Goal: Find specific page/section: Find specific page/section

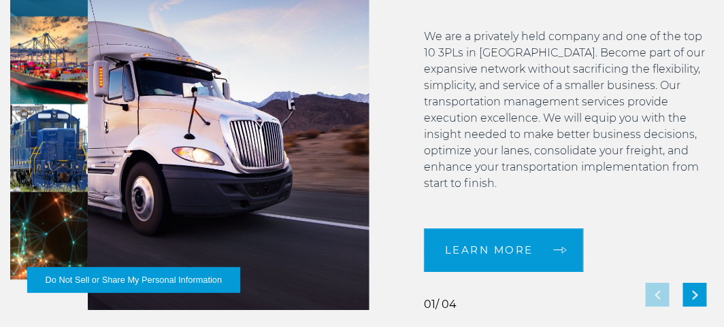
scroll to position [1020, 0]
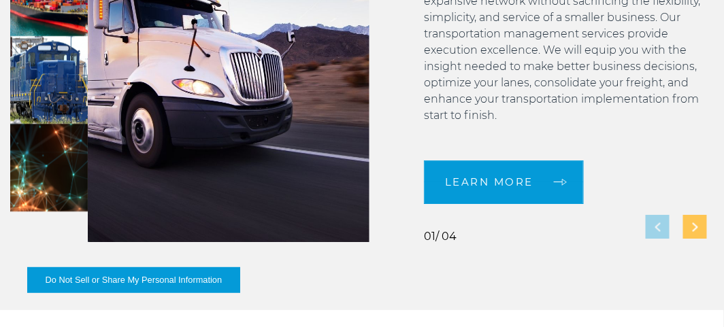
click at [695, 223] on img "Next slide" at bounding box center [694, 226] width 5 height 9
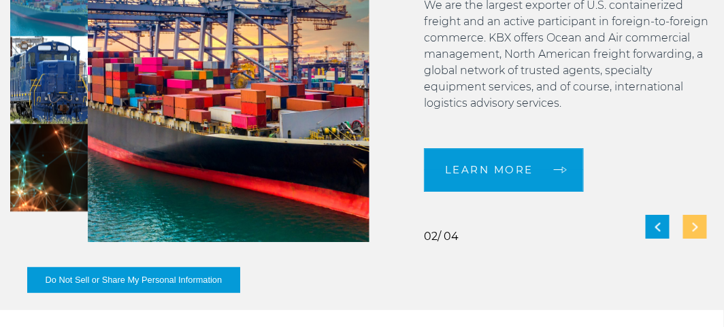
click at [695, 229] on img "Next slide" at bounding box center [694, 226] width 5 height 9
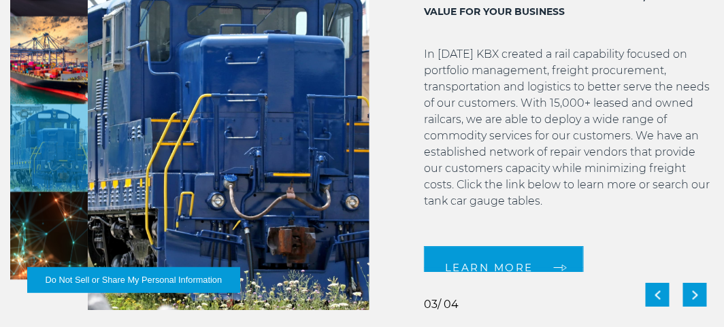
scroll to position [17, 0]
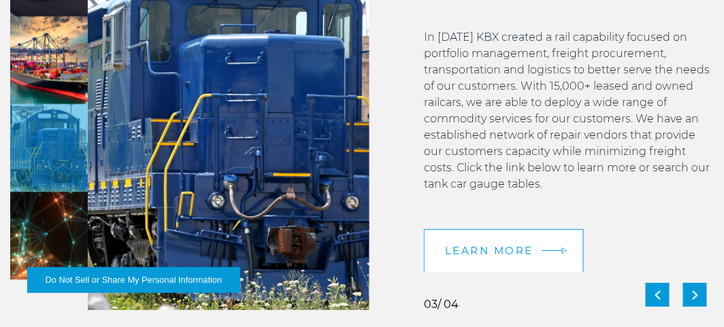
click at [501, 251] on span "LEARN MORE" at bounding box center [489, 251] width 88 height 10
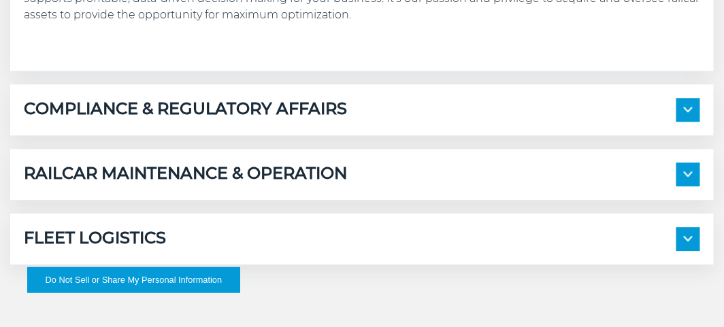
scroll to position [884, 0]
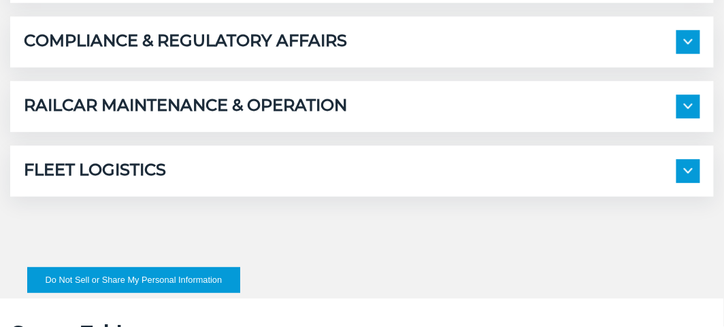
click at [690, 170] on img at bounding box center [688, 170] width 9 height 5
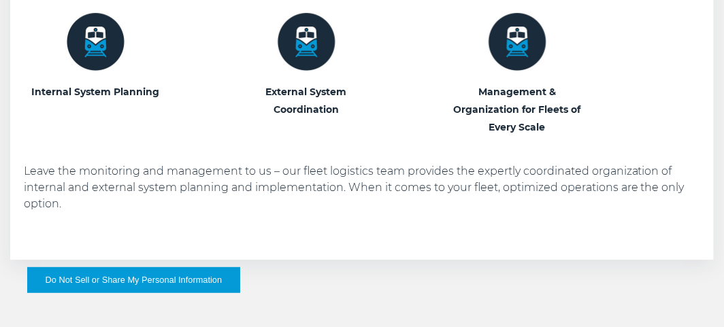
scroll to position [1020, 0]
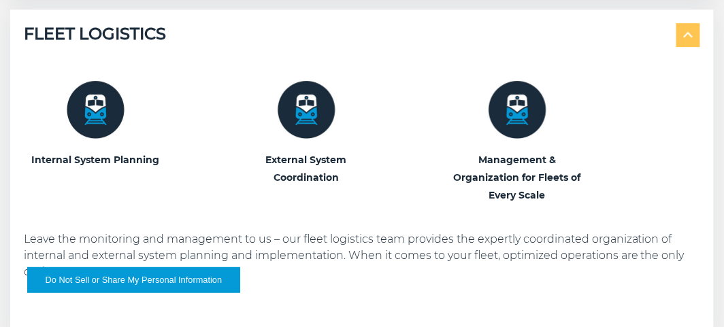
click at [518, 122] on img at bounding box center [517, 110] width 58 height 58
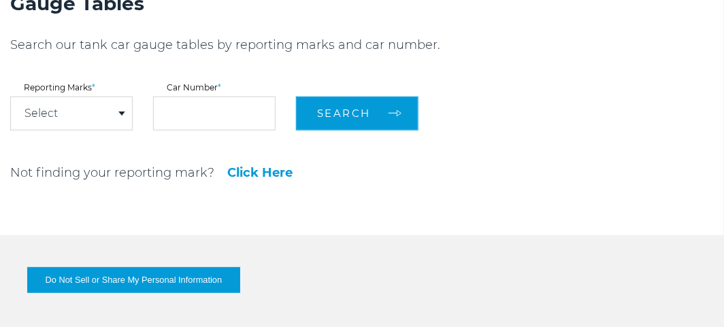
scroll to position [1497, 0]
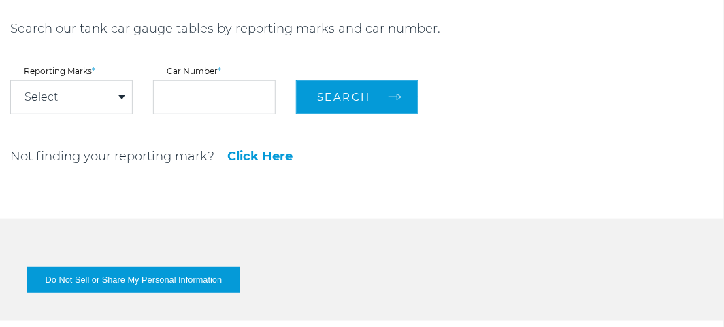
click at [122, 97] on span at bounding box center [121, 97] width 7 height 4
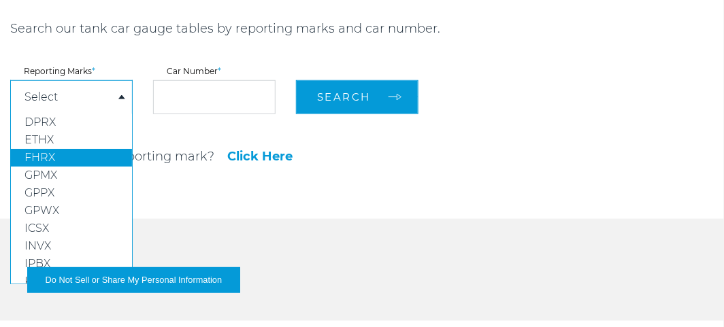
click at [54, 153] on link "FHRX" at bounding box center [71, 158] width 121 height 18
select select "****"
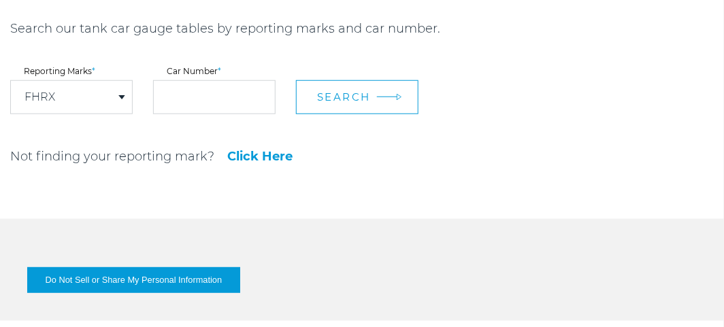
click at [343, 99] on span "Search" at bounding box center [344, 96] width 54 height 13
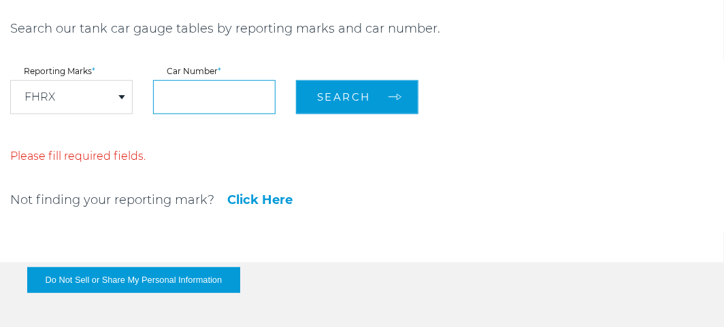
click at [219, 97] on input "text" at bounding box center [214, 97] width 122 height 34
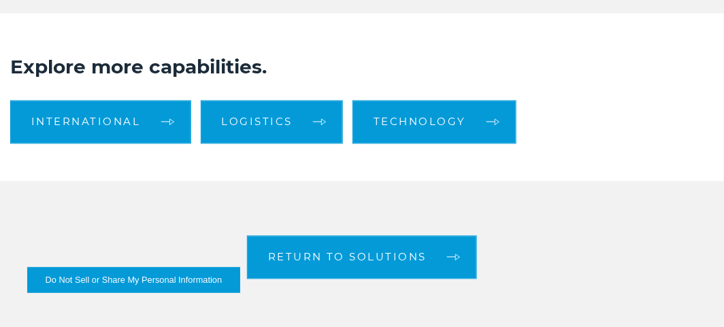
scroll to position [1905, 0]
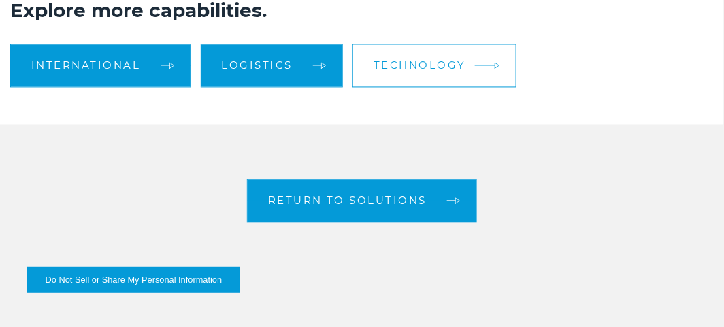
click at [411, 64] on span "Technology" at bounding box center [419, 65] width 93 height 10
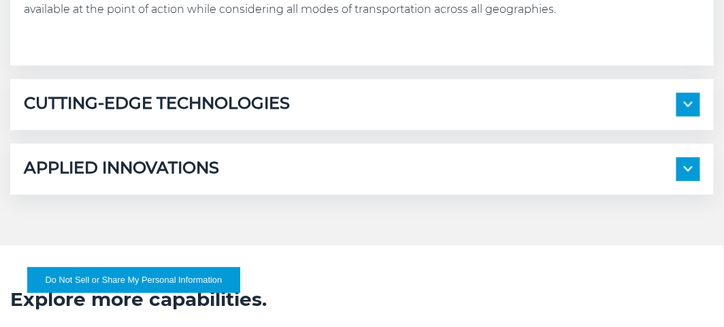
scroll to position [748, 0]
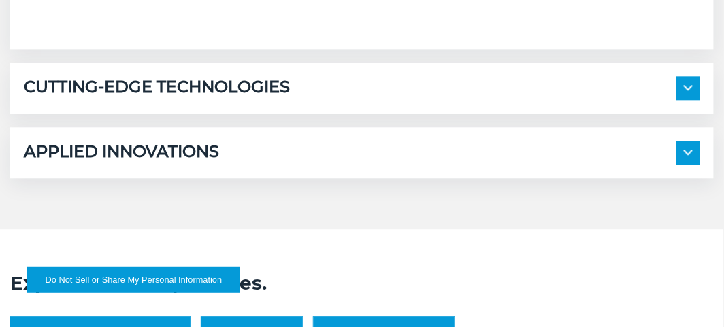
click at [686, 86] on img at bounding box center [688, 87] width 9 height 5
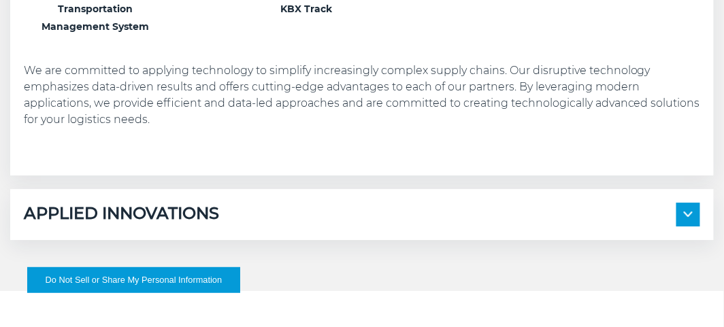
scroll to position [1020, 0]
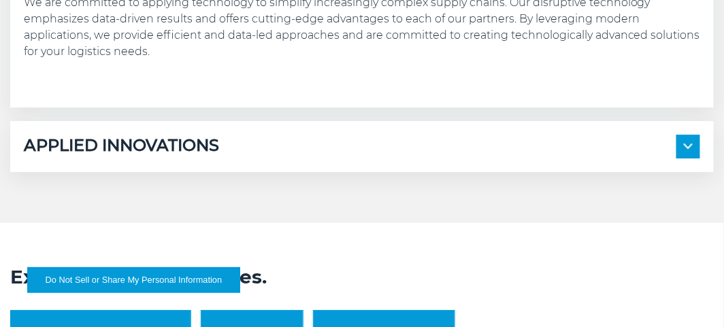
click at [690, 141] on span at bounding box center [688, 147] width 24 height 24
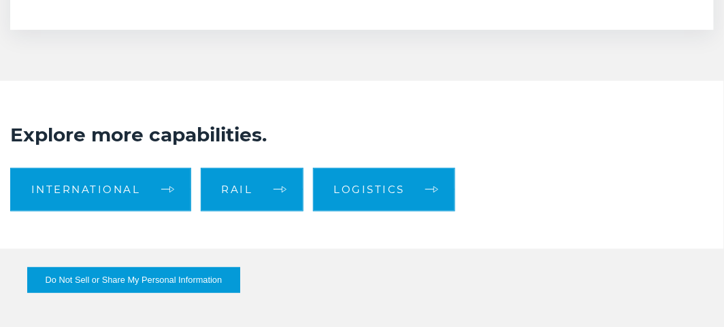
scroll to position [1497, 0]
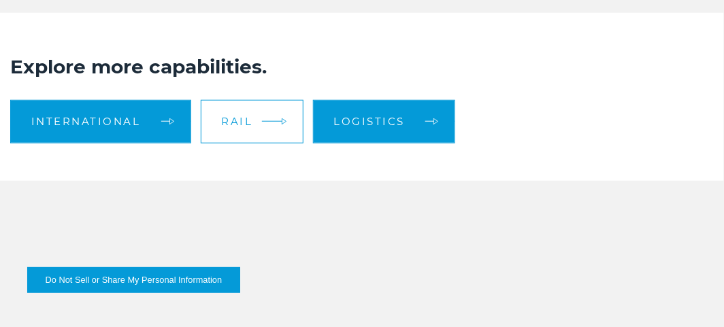
click at [275, 114] on link "Rail" at bounding box center [252, 122] width 103 height 44
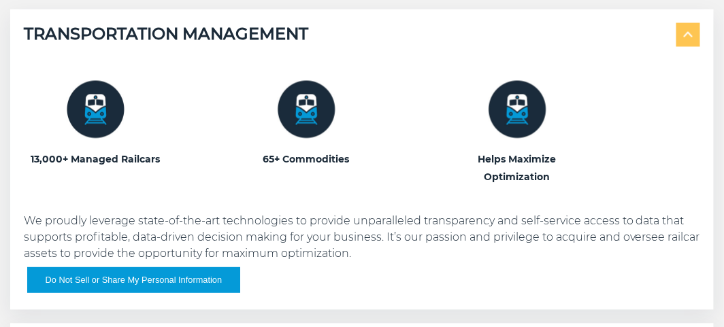
scroll to position [612, 0]
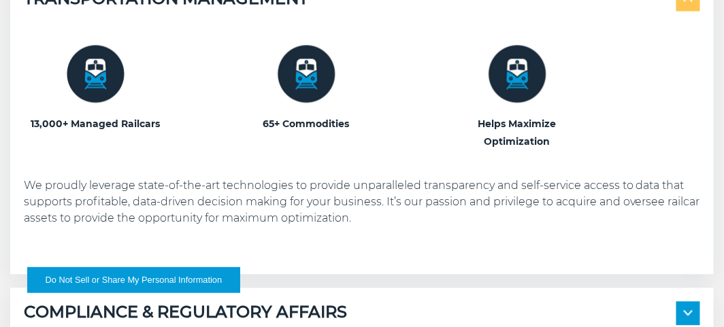
click at [307, 68] on img at bounding box center [307, 75] width 58 height 58
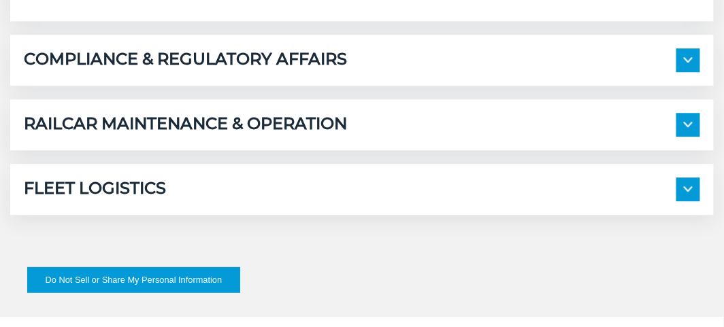
scroll to position [884, 0]
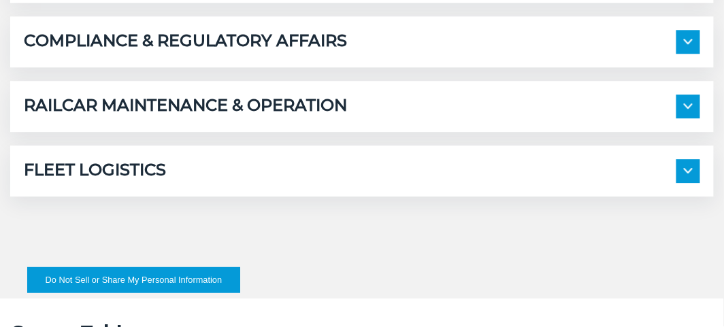
click at [686, 39] on img at bounding box center [688, 41] width 9 height 5
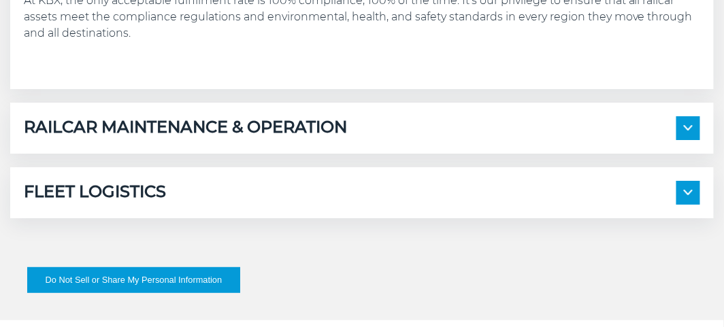
scroll to position [1156, 0]
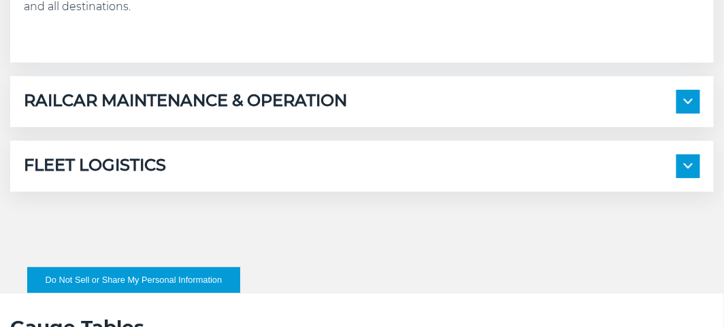
click at [688, 101] on img at bounding box center [688, 101] width 9 height 5
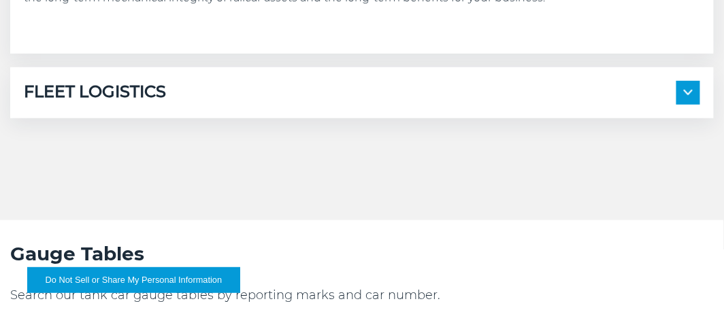
scroll to position [1497, 0]
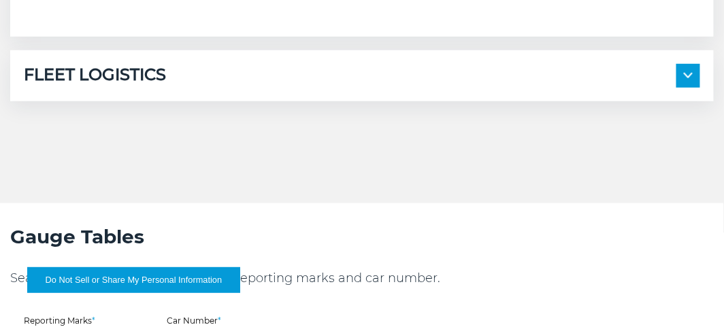
click at [690, 76] on img at bounding box center [688, 75] width 9 height 5
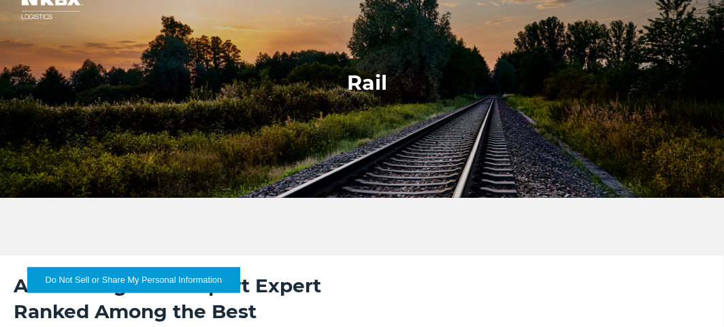
scroll to position [0, 0]
